Goal: Task Accomplishment & Management: Complete application form

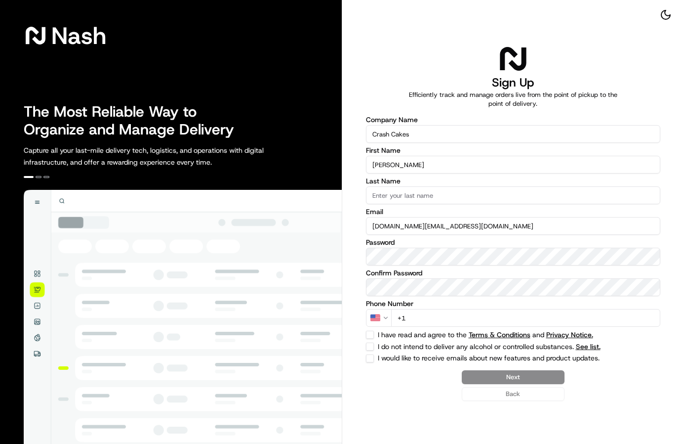
type input "[PERSON_NAME]"
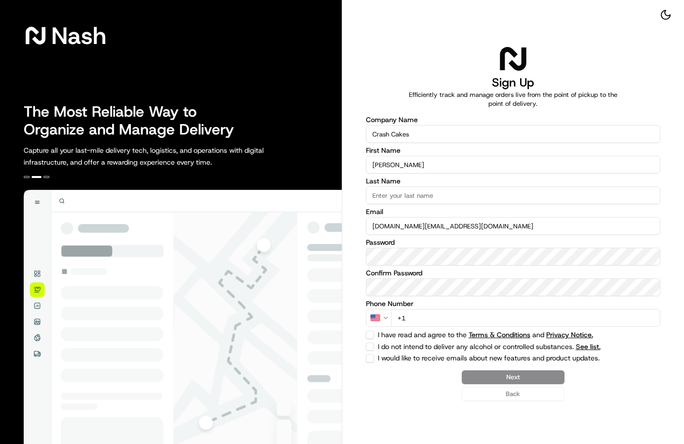
type input "o"
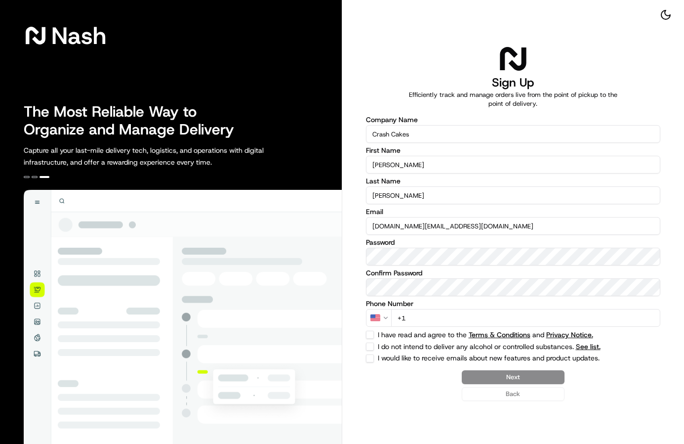
type input "[PERSON_NAME]"
click at [487, 213] on label "Email" at bounding box center [513, 211] width 295 height 7
click at [487, 217] on input "[DOMAIN_NAME][EMAIL_ADDRESS][DOMAIN_NAME]" at bounding box center [513, 226] width 295 height 18
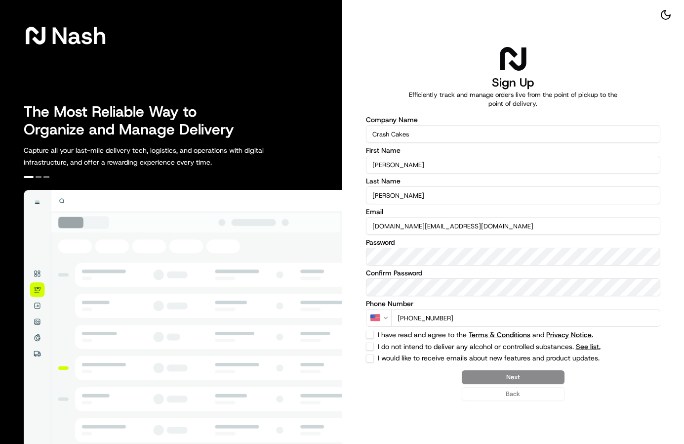
type input "[PHONE_NUMBER]"
click at [373, 332] on button "I have read and agree to the Terms & Conditions and Privacy Notice." at bounding box center [370, 335] width 8 height 8
checkbox input "true"
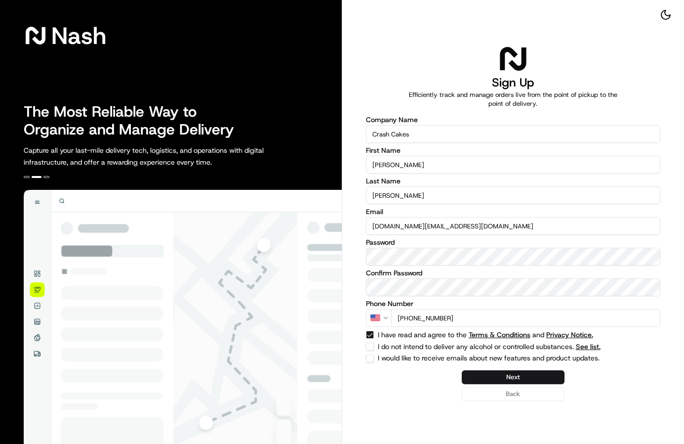
click at [371, 343] on button "I do not intend to deliver any alcohol or controlled substances. See list." at bounding box center [370, 346] width 8 height 8
checkbox input "true"
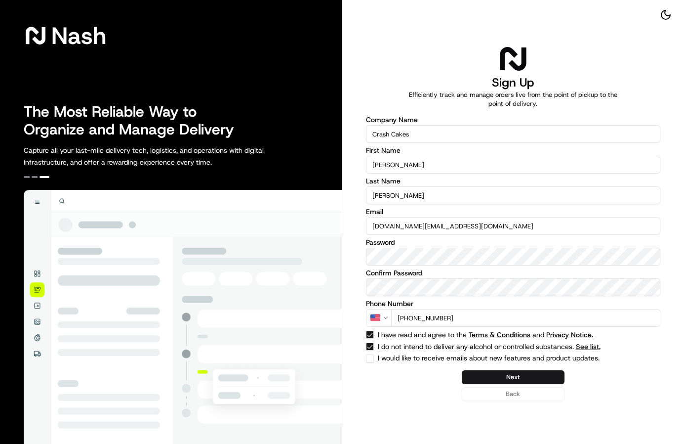
click at [371, 355] on button "I would like to receive emails about new features and product updates." at bounding box center [370, 358] width 8 height 8
checkbox input "true"
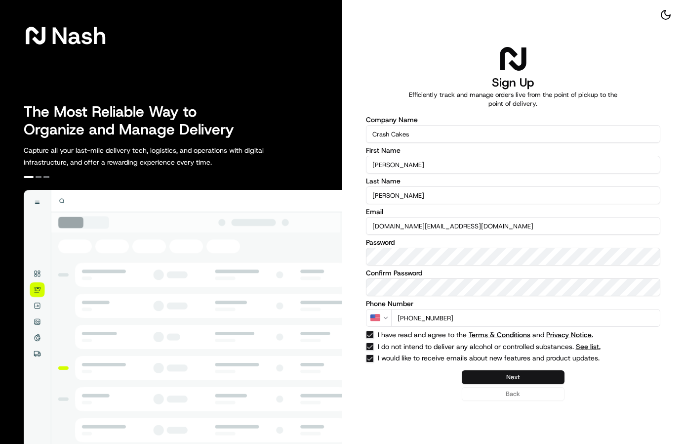
click at [505, 373] on button "Next" at bounding box center [513, 377] width 103 height 14
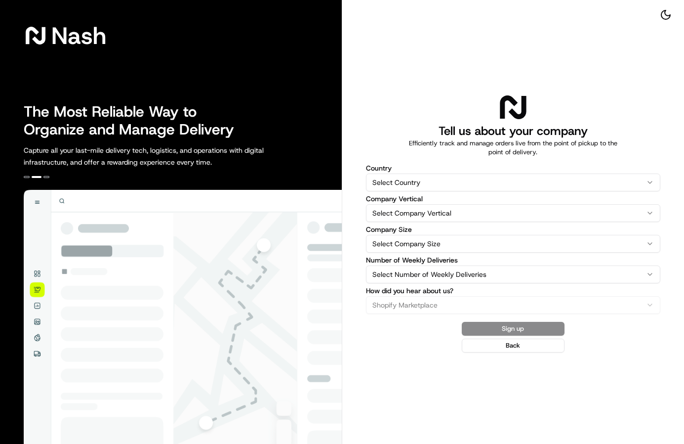
click at [430, 179] on html "[PERSON_NAME] The Most Reliable Way to Organize and Manage Delivery Capture all…" at bounding box center [342, 222] width 684 height 444
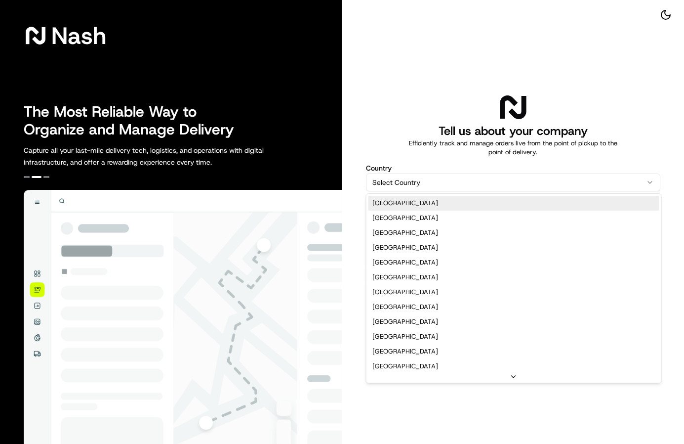
select select "US"
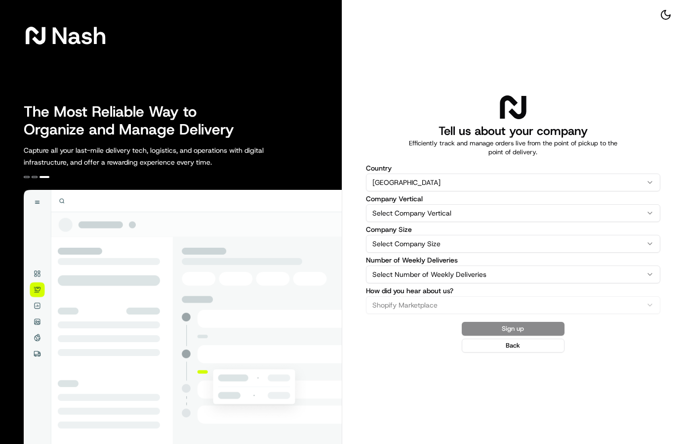
click at [420, 209] on html "[PERSON_NAME] The Most Reliable Way to Organize and Manage Delivery Capture all…" at bounding box center [342, 222] width 684 height 444
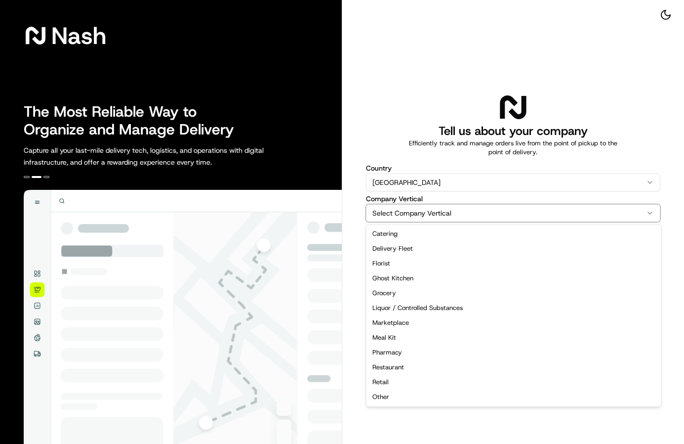
click at [404, 136] on html "[PERSON_NAME] The Most Reliable Way to Organize and Manage Delivery Capture all…" at bounding box center [342, 222] width 684 height 444
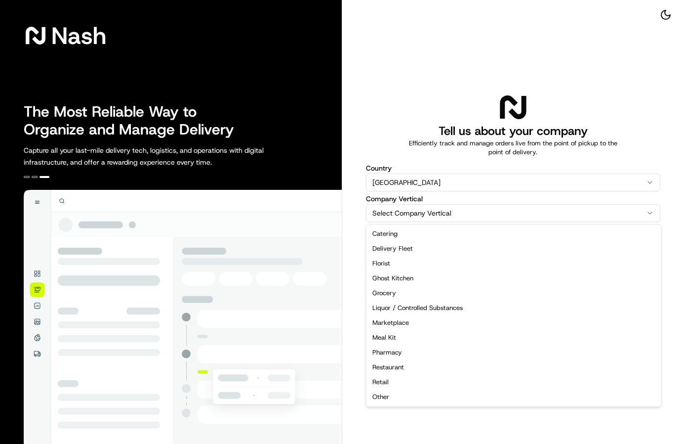
click at [438, 211] on html "[PERSON_NAME] The Most Reliable Way to Organize and Manage Delivery Capture all…" at bounding box center [342, 222] width 684 height 444
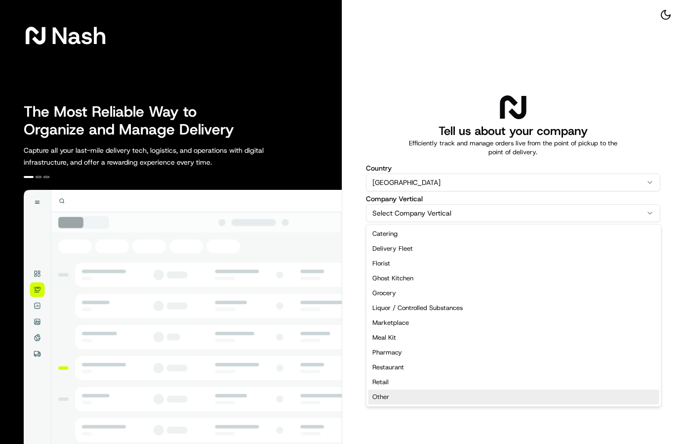
select select "Other"
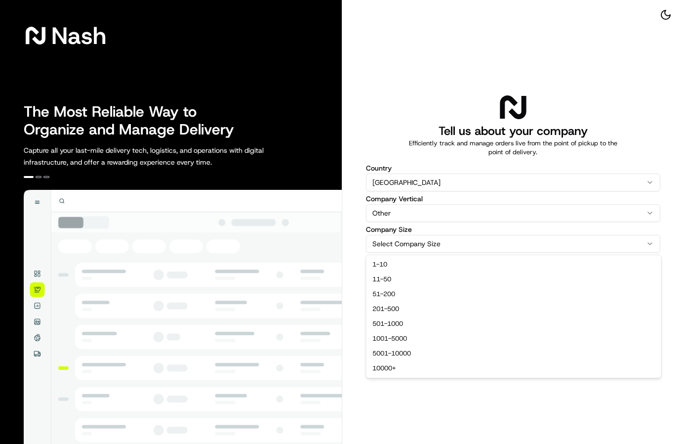
click at [422, 243] on html "[PERSON_NAME] The Most Reliable Way to Organize and Manage Delivery Capture all…" at bounding box center [342, 222] width 684 height 444
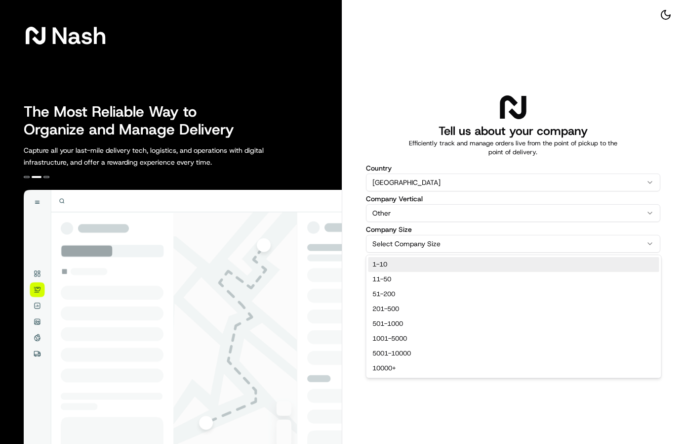
select select "1-10"
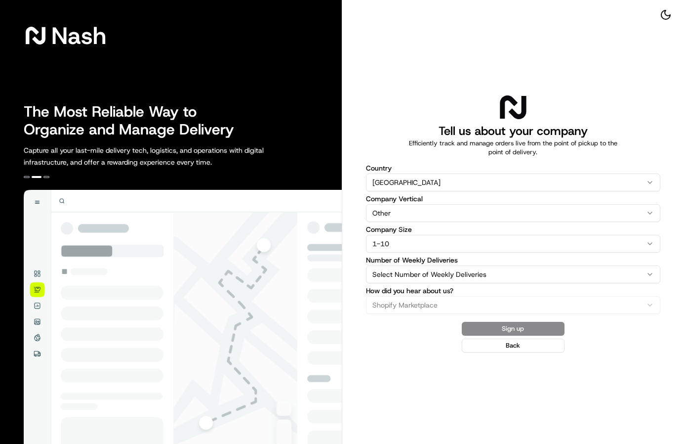
click at [452, 274] on html "[PERSON_NAME] The Most Reliable Way to Organize and Manage Delivery Capture all…" at bounding box center [342, 222] width 684 height 444
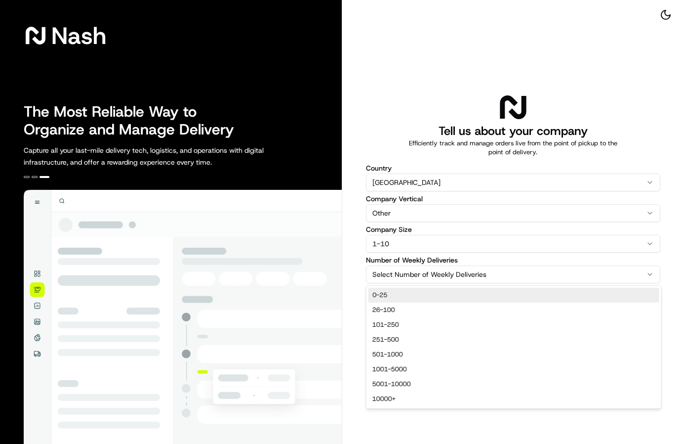
select select "0-25"
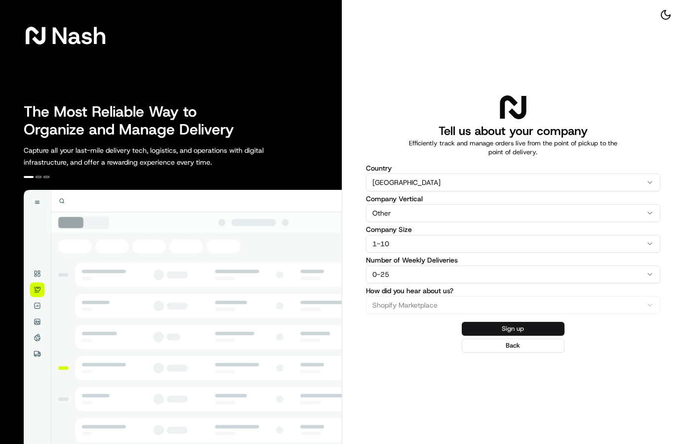
click at [513, 329] on button "Sign up" at bounding box center [513, 329] width 103 height 14
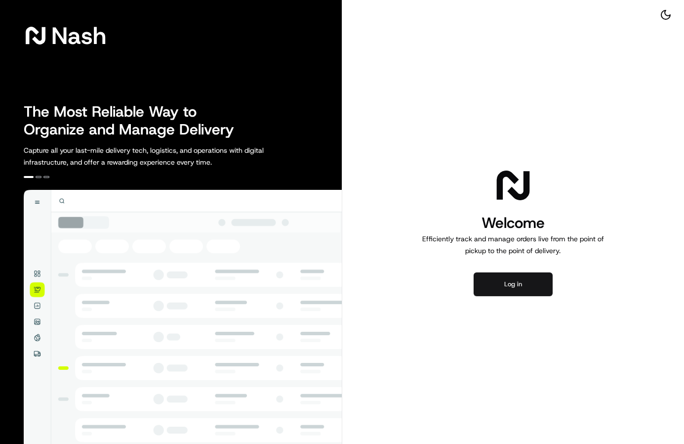
click at [516, 281] on button "Log in" at bounding box center [513, 284] width 79 height 24
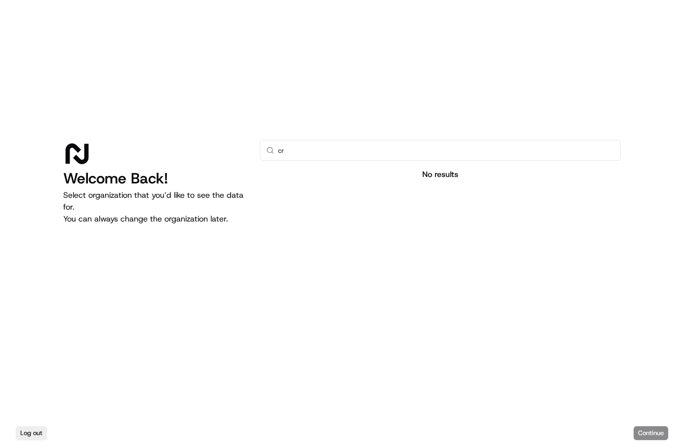
type input "c"
click at [594, 294] on div at bounding box center [440, 266] width 361 height 157
click at [651, 434] on div "Log out Continue" at bounding box center [342, 433] width 684 height 22
click at [346, 149] on input "text" at bounding box center [446, 150] width 336 height 20
type input "uber"
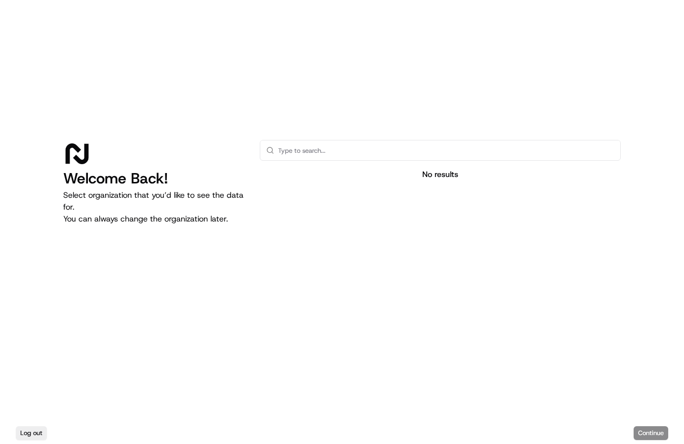
type input "u"
type input "i"
type input "crashcakes"
click at [446, 176] on div "No results" at bounding box center [440, 174] width 361 height 12
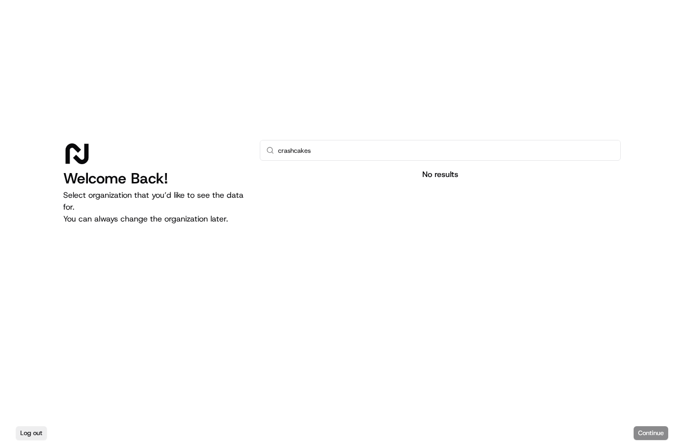
click at [359, 159] on input "crashcakes" at bounding box center [446, 150] width 336 height 20
click at [165, 210] on p "Select organization that you’d like to see the data for. You can always change …" at bounding box center [153, 207] width 181 height 36
click at [39, 436] on button "Log out" at bounding box center [31, 433] width 31 height 14
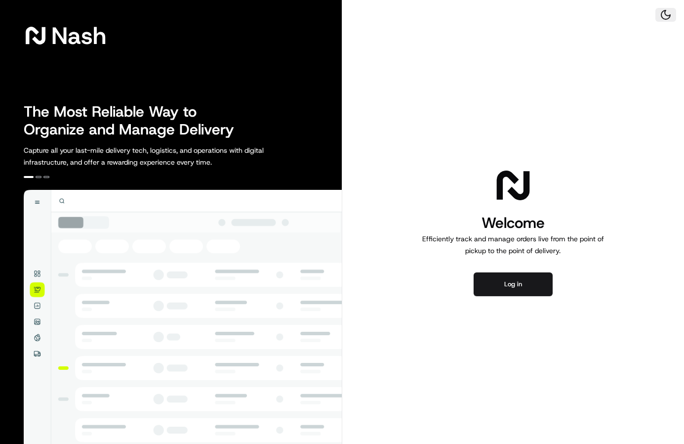
click at [666, 18] on button at bounding box center [666, 15] width 21 height 14
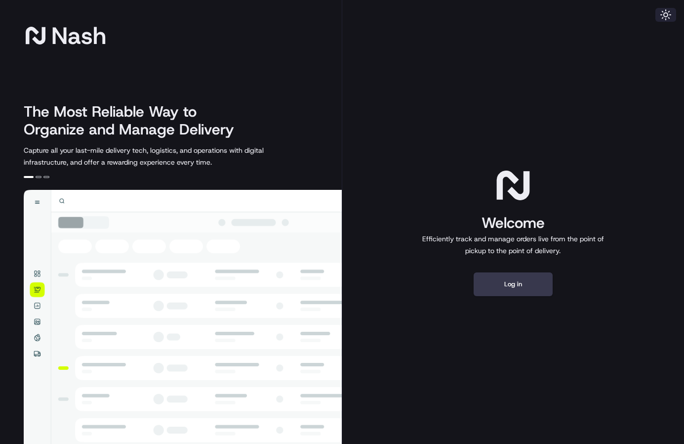
click at [666, 18] on button at bounding box center [666, 15] width 21 height 14
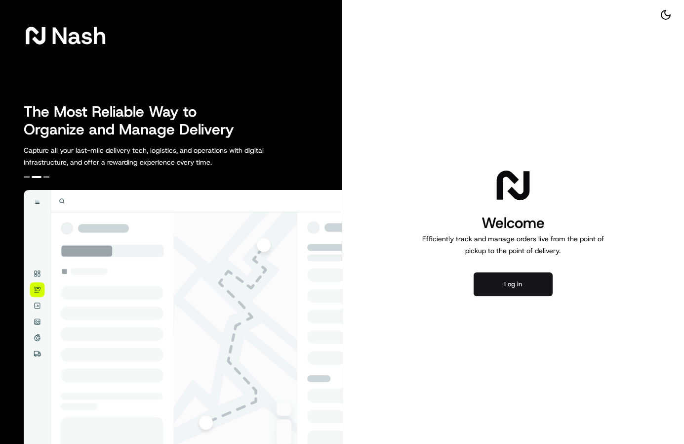
click at [520, 285] on button "Log in" at bounding box center [513, 284] width 79 height 24
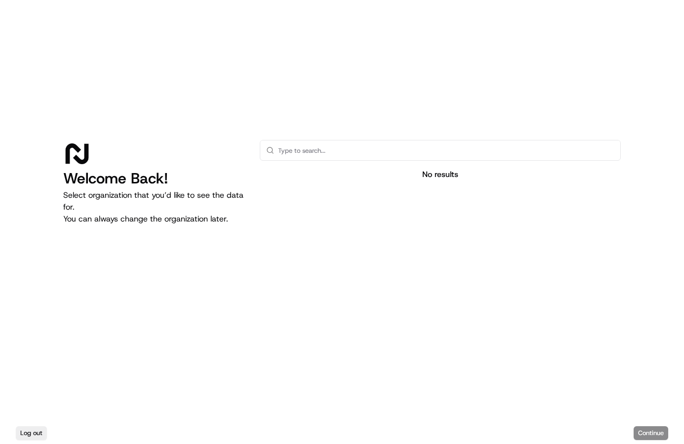
click at [437, 171] on div "No results" at bounding box center [440, 174] width 361 height 12
click at [110, 183] on h1 "Welcome Back!" at bounding box center [153, 178] width 181 height 18
click at [64, 128] on div "Welcome Back! Select organization that you’d like to see the data for. You can …" at bounding box center [342, 211] width 684 height 422
click at [650, 432] on div "Log out Continue" at bounding box center [342, 433] width 684 height 22
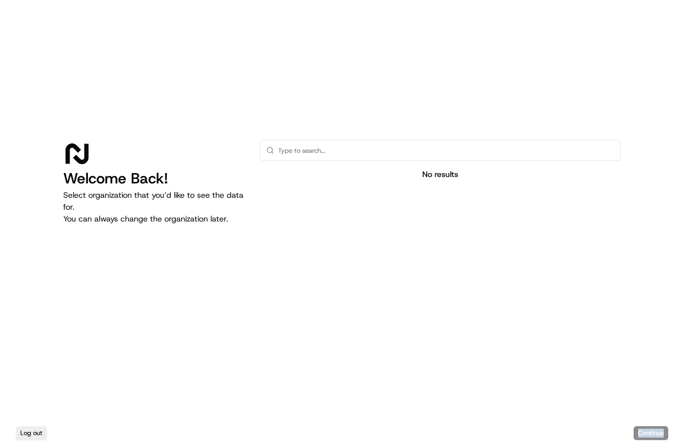
click at [650, 432] on div "Log out Continue" at bounding box center [342, 433] width 684 height 22
click at [648, 426] on div "Log out Continue" at bounding box center [342, 433] width 684 height 22
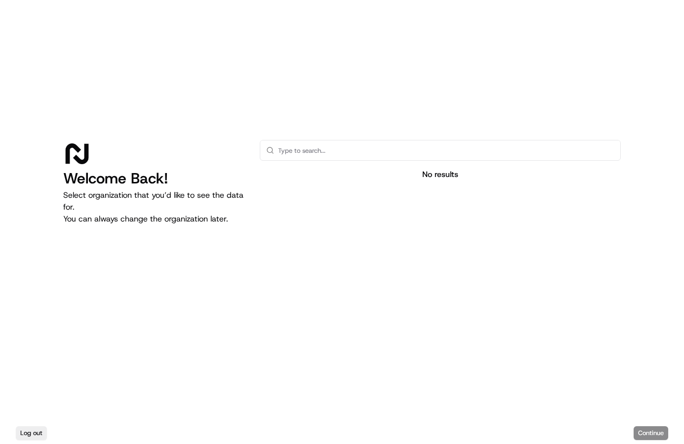
click at [619, 412] on div "Welcome Back! Select organization that you’d like to see the data for. You can …" at bounding box center [342, 211] width 684 height 422
click at [329, 153] on input "text" at bounding box center [446, 150] width 336 height 20
type input "a"
type input "1"
type input "z"
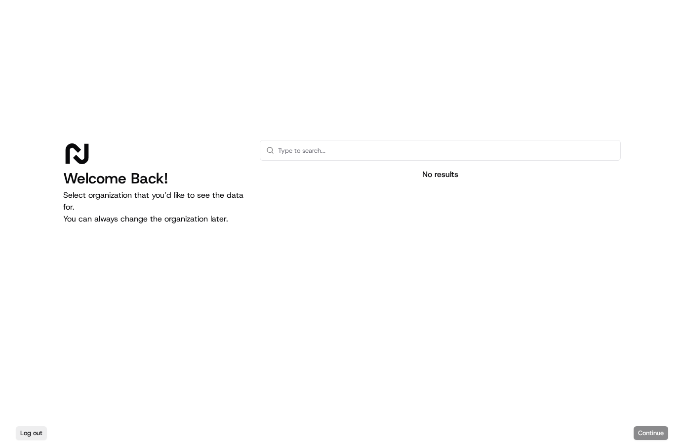
type input "x"
type input "c"
type input "v"
